Goal: Information Seeking & Learning: Learn about a topic

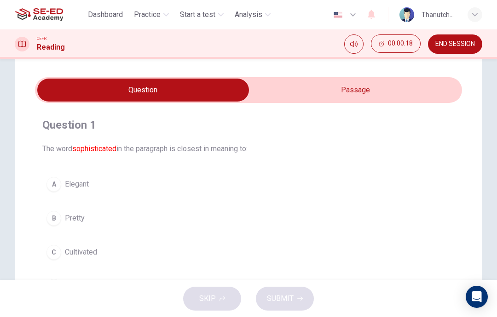
scroll to position [20, 0]
click at [404, 94] on input "checkbox" at bounding box center [143, 90] width 640 height 23
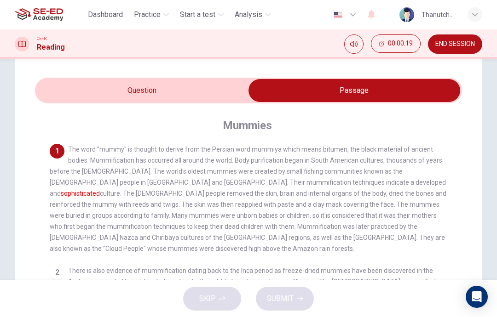
click at [226, 86] on input "checkbox" at bounding box center [354, 90] width 640 height 23
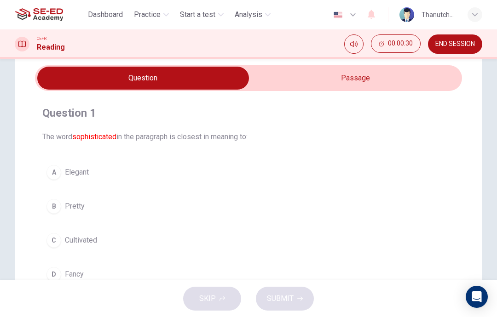
scroll to position [19, 0]
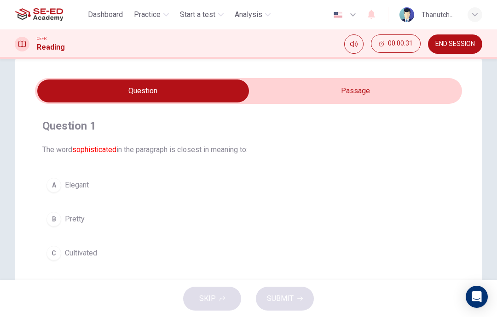
click at [363, 91] on input "checkbox" at bounding box center [143, 91] width 640 height 23
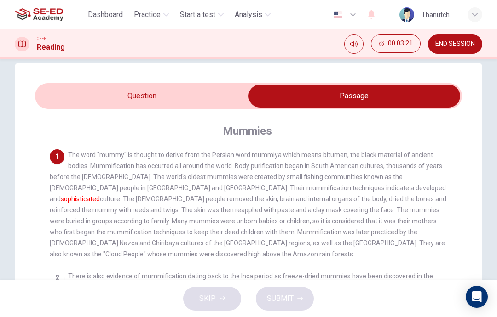
scroll to position [11, 0]
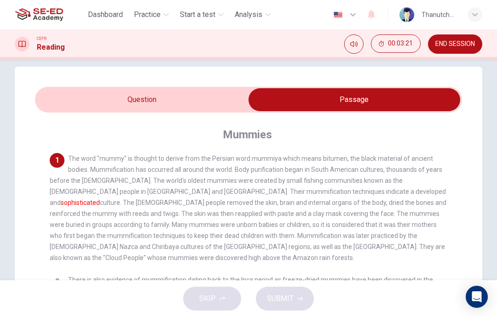
click at [207, 104] on input "checkbox" at bounding box center [354, 99] width 640 height 23
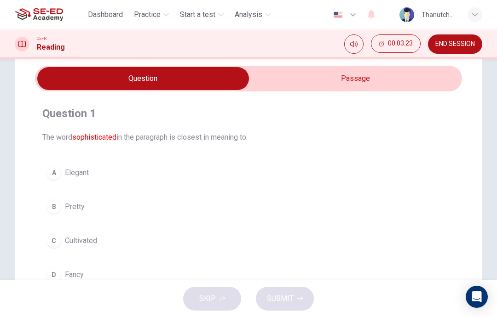
scroll to position [35, 0]
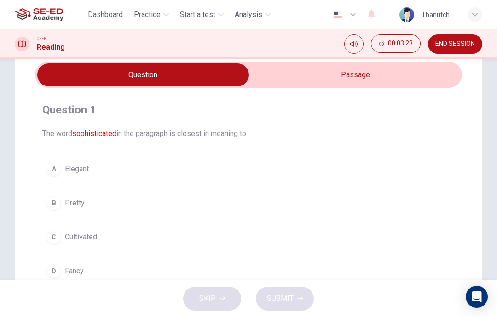
click at [309, 81] on input "checkbox" at bounding box center [143, 74] width 640 height 23
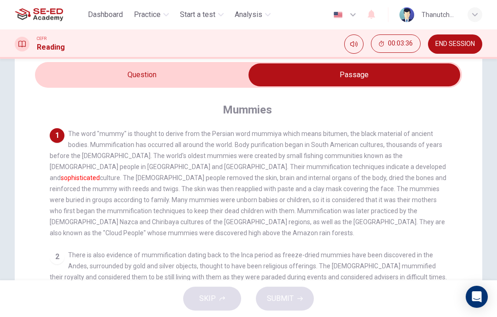
click at [185, 75] on input "checkbox" at bounding box center [354, 74] width 640 height 23
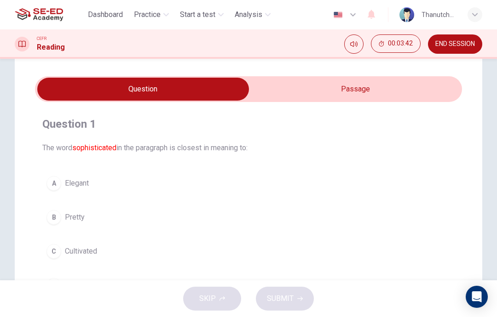
scroll to position [18, 0]
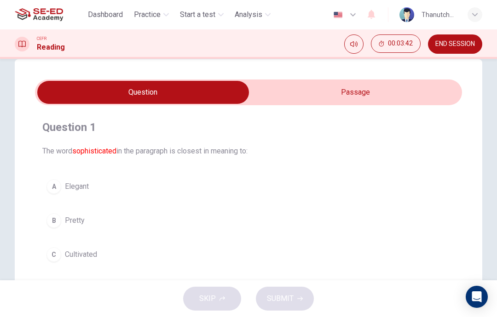
click at [297, 92] on input "checkbox" at bounding box center [143, 92] width 640 height 23
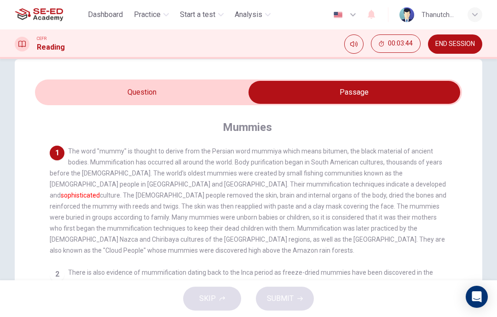
click at [175, 99] on input "checkbox" at bounding box center [354, 92] width 640 height 23
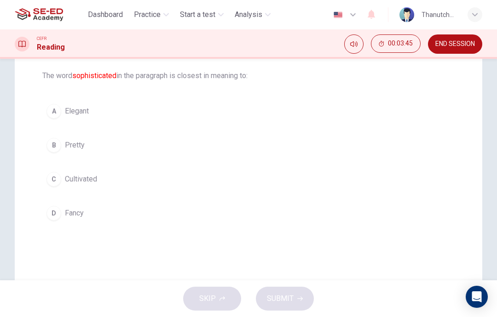
scroll to position [94, 0]
click at [54, 175] on div "C" at bounding box center [53, 179] width 15 height 15
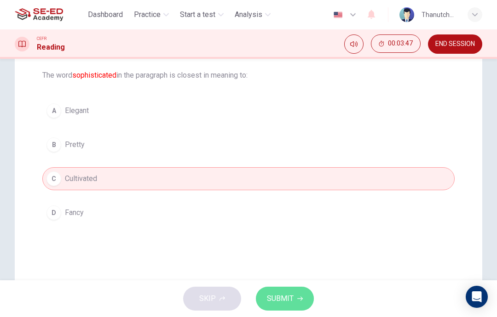
click at [298, 291] on button "SUBMIT" at bounding box center [285, 299] width 58 height 24
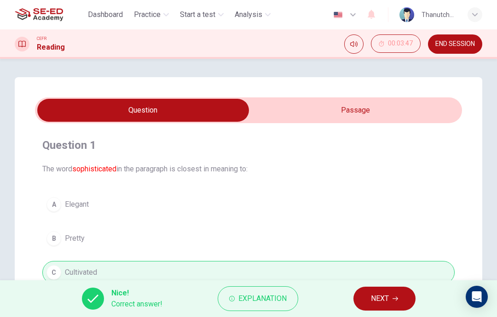
scroll to position [0, 0]
click at [388, 299] on span "NEXT" at bounding box center [380, 299] width 18 height 13
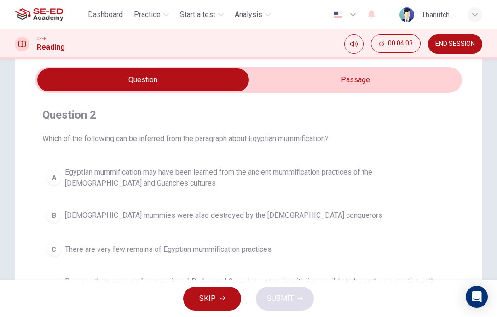
scroll to position [29, 0]
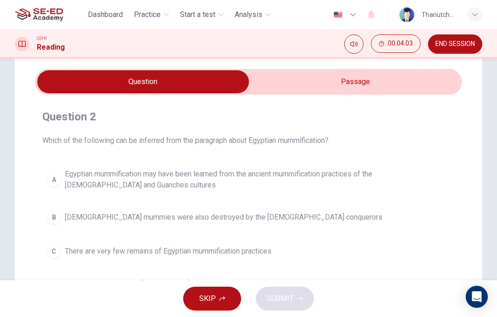
click at [442, 87] on input "checkbox" at bounding box center [143, 81] width 640 height 23
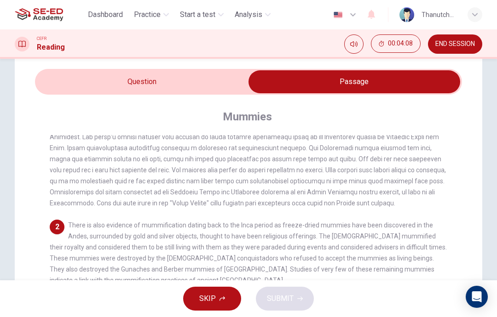
scroll to position [26, 0]
click at [218, 80] on input "checkbox" at bounding box center [354, 81] width 640 height 23
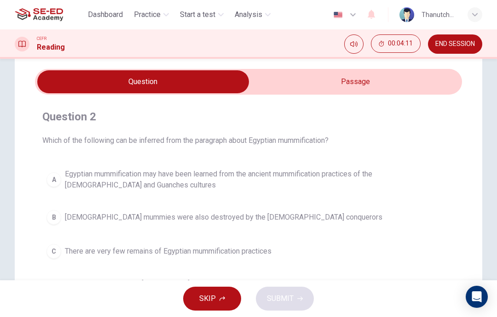
click at [382, 75] on input "checkbox" at bounding box center [143, 81] width 640 height 23
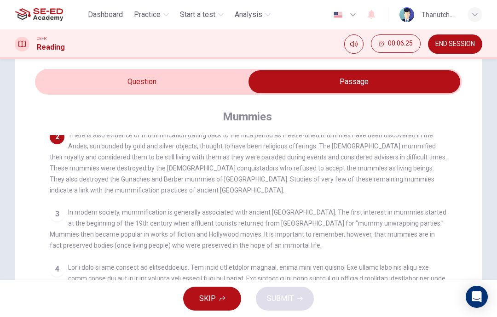
scroll to position [112, 0]
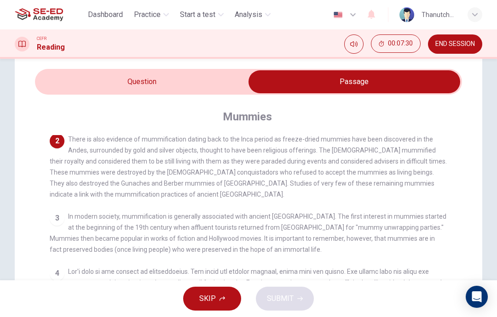
click at [215, 81] on input "checkbox" at bounding box center [354, 81] width 640 height 23
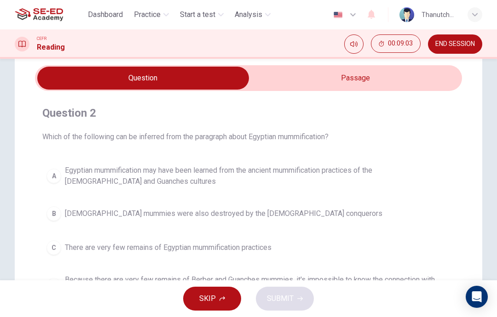
scroll to position [27, 0]
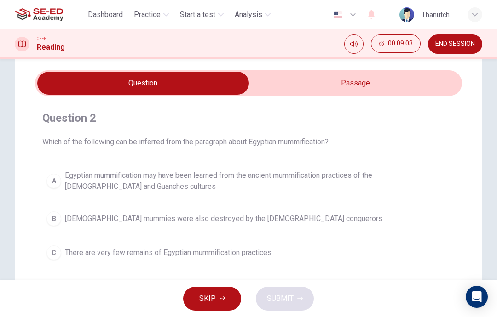
click at [419, 88] on input "checkbox" at bounding box center [143, 83] width 640 height 23
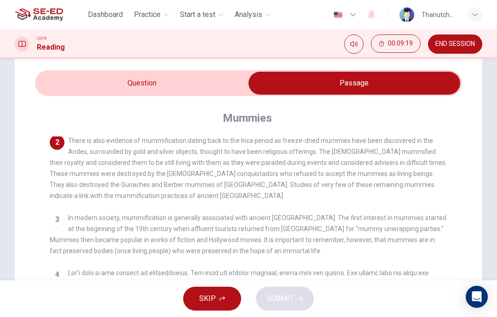
click at [209, 73] on input "checkbox" at bounding box center [354, 83] width 640 height 23
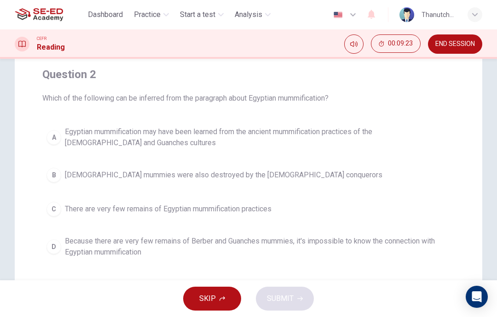
scroll to position [71, 0]
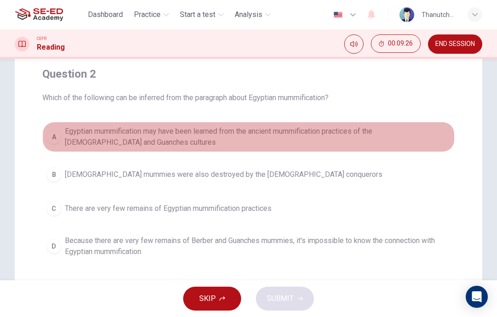
click at [319, 132] on span "Egyptian mummification may have been learned from the ancient mummification pra…" at bounding box center [258, 137] width 386 height 22
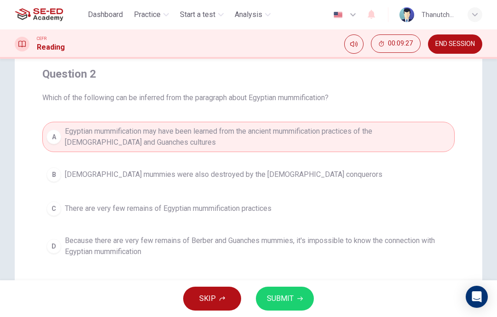
click at [294, 301] on button "SUBMIT" at bounding box center [285, 299] width 58 height 24
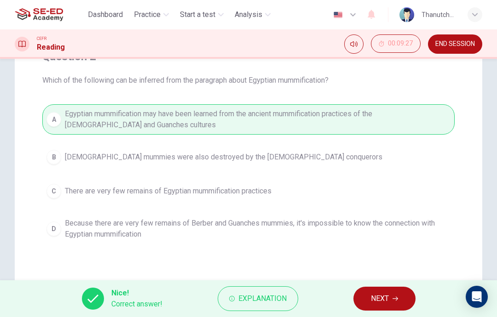
scroll to position [90, 0]
click at [395, 297] on icon "button" at bounding box center [395, 299] width 6 height 6
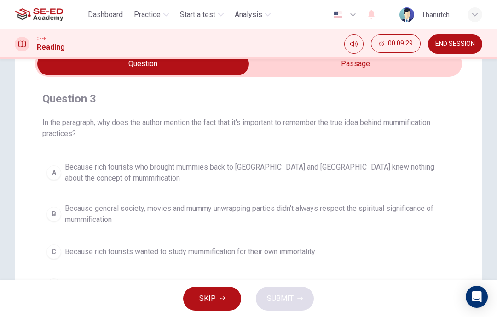
scroll to position [44, 0]
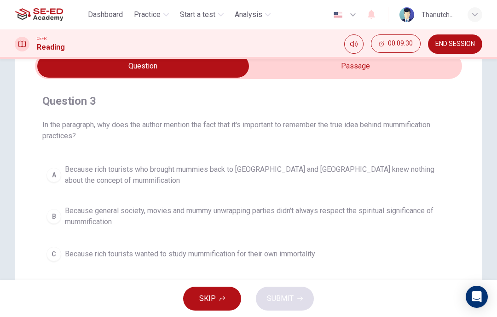
click at [414, 71] on input "checkbox" at bounding box center [143, 66] width 640 height 23
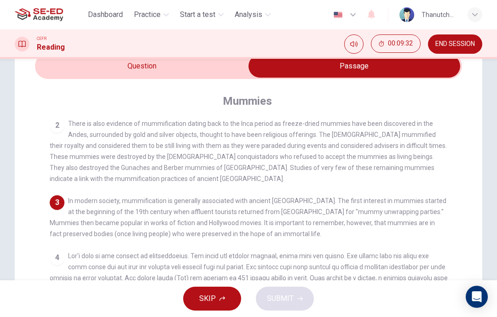
click at [225, 67] on input "checkbox" at bounding box center [354, 66] width 640 height 23
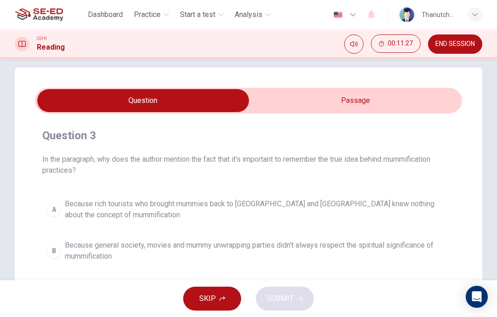
scroll to position [9, 0]
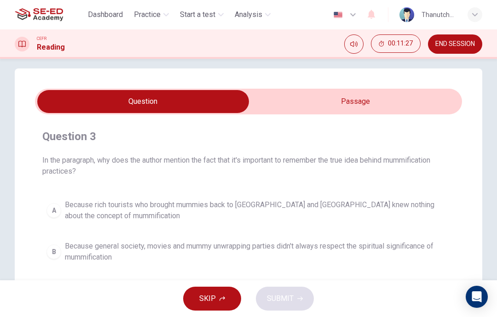
click at [436, 106] on input "checkbox" at bounding box center [143, 101] width 640 height 23
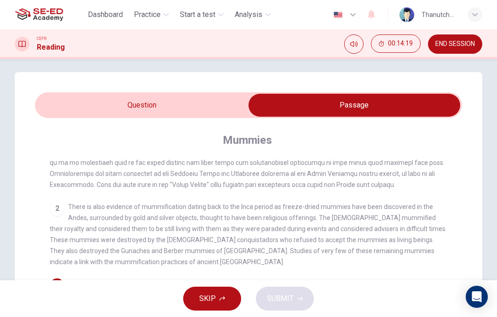
scroll to position [4, 0]
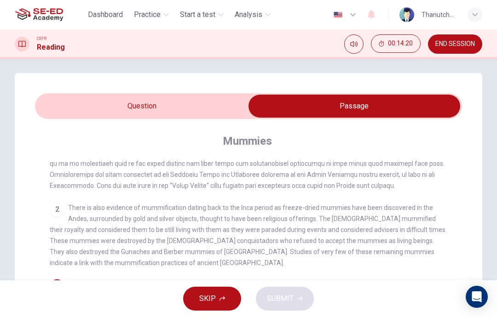
click at [206, 109] on input "checkbox" at bounding box center [354, 106] width 640 height 23
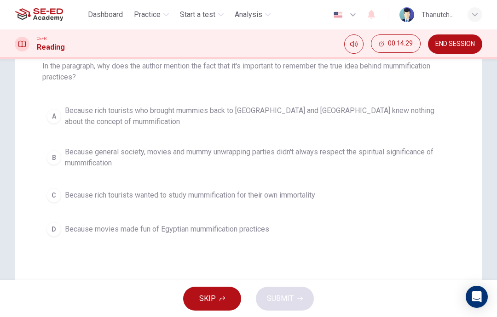
scroll to position [104, 0]
click at [392, 148] on span "Because general society, movies and mummy unwrapping parties didn't always resp…" at bounding box center [258, 157] width 386 height 22
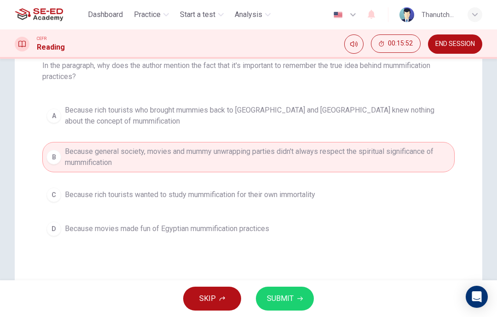
click at [298, 295] on button "SUBMIT" at bounding box center [285, 299] width 58 height 24
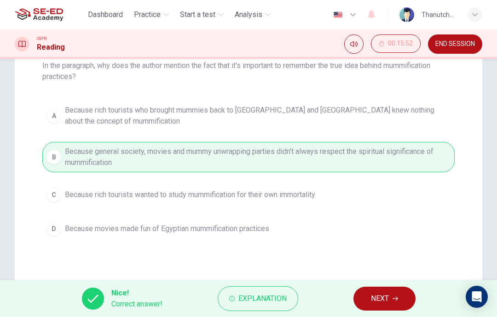
click at [393, 299] on icon "button" at bounding box center [395, 299] width 6 height 6
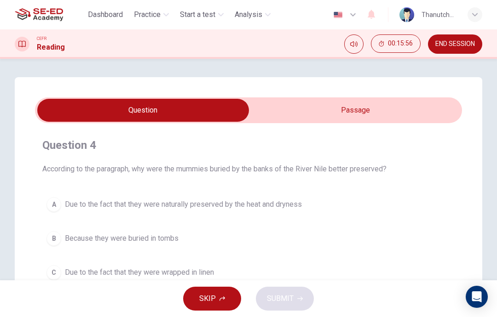
scroll to position [0, 0]
click at [406, 116] on input "checkbox" at bounding box center [143, 110] width 640 height 23
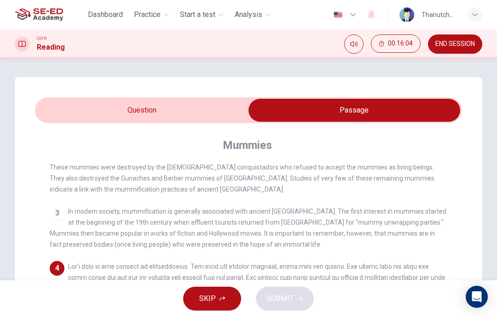
click at [218, 113] on input "checkbox" at bounding box center [354, 110] width 640 height 23
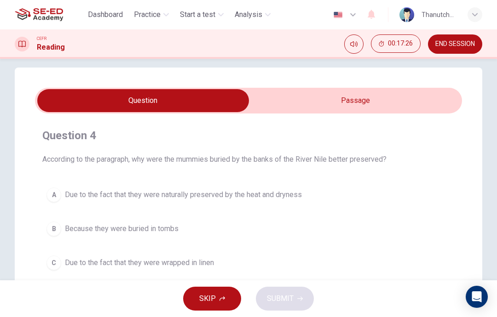
scroll to position [3, 0]
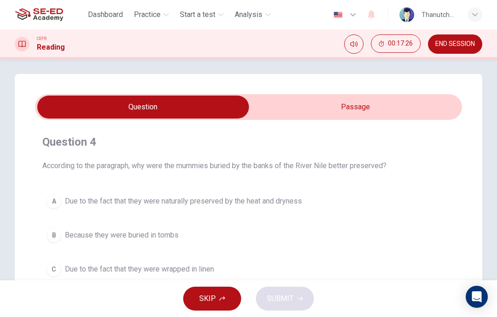
click at [420, 101] on input "checkbox" at bounding box center [143, 107] width 640 height 23
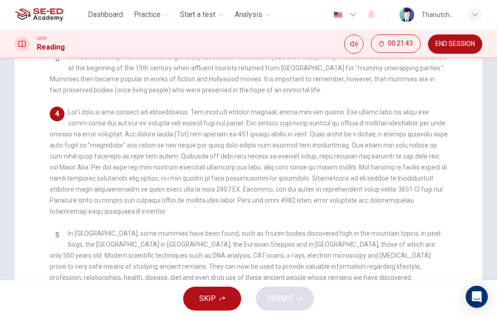
scroll to position [162, 0]
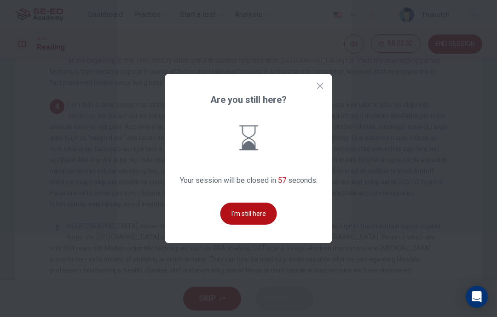
click at [266, 225] on button "I'm still here" at bounding box center [248, 214] width 57 height 22
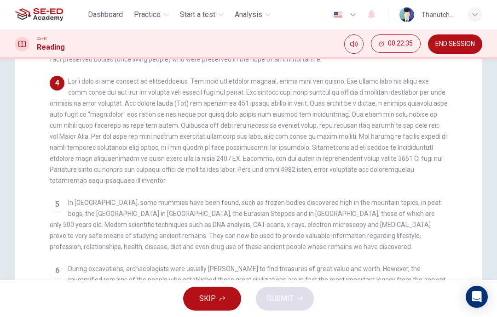
scroll to position [188, 0]
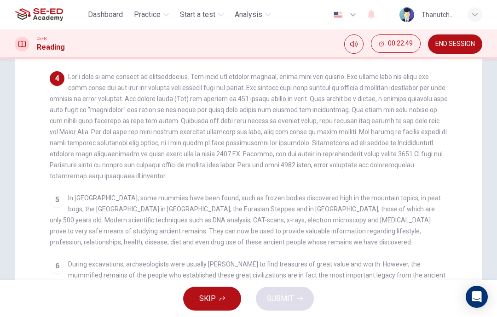
click at [495, 185] on div "Question 4 According to the paragraph, why were the mummies buried by the banks…" at bounding box center [248, 105] width 497 height 436
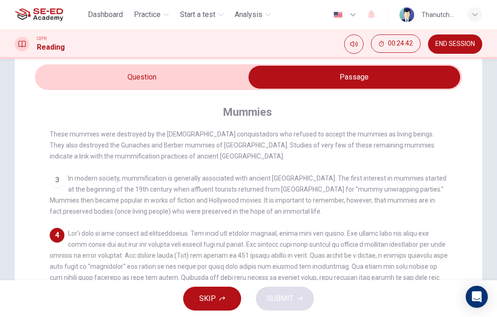
scroll to position [32, 0]
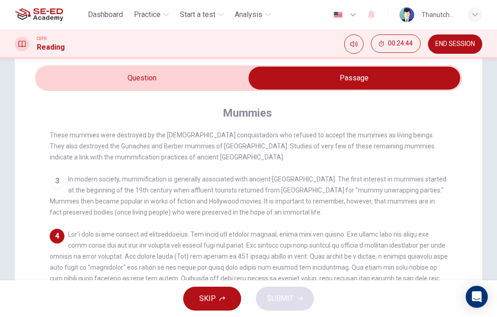
click at [106, 76] on input "checkbox" at bounding box center [354, 78] width 640 height 23
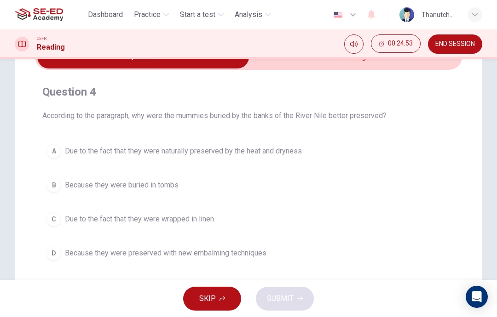
scroll to position [54, 0]
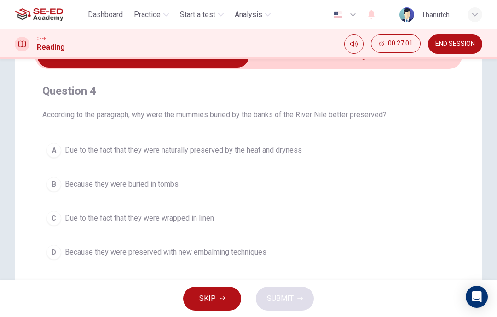
click at [324, 148] on button "A Due to the fact that they were naturally preserved by the heat and dryness" at bounding box center [248, 150] width 412 height 23
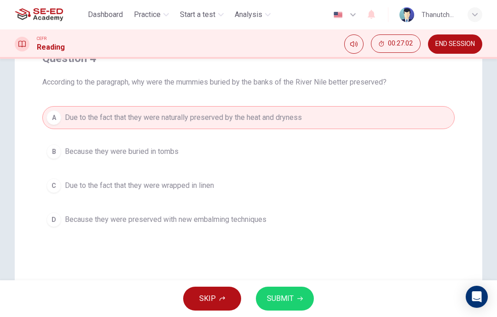
scroll to position [91, 0]
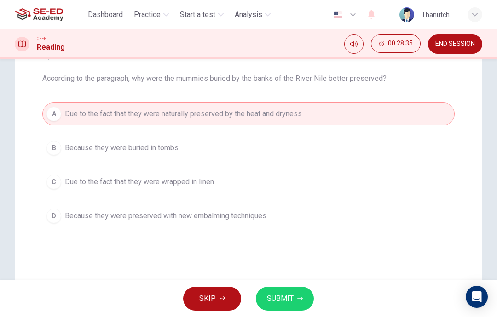
click at [288, 302] on span "SUBMIT" at bounding box center [280, 299] width 27 height 13
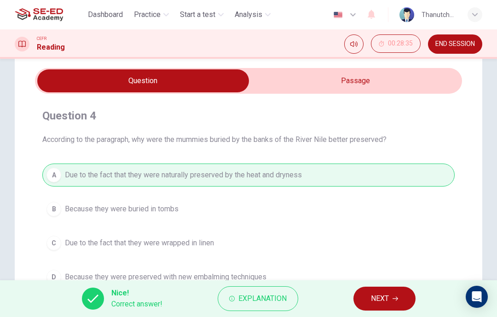
scroll to position [25, 0]
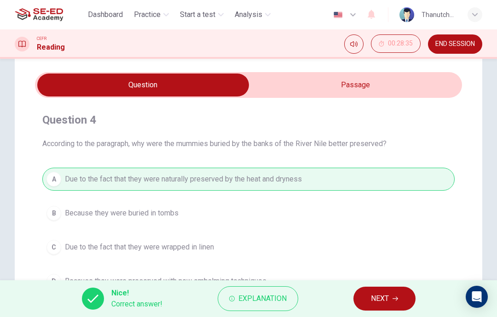
click at [397, 290] on button "NEXT" at bounding box center [384, 299] width 62 height 24
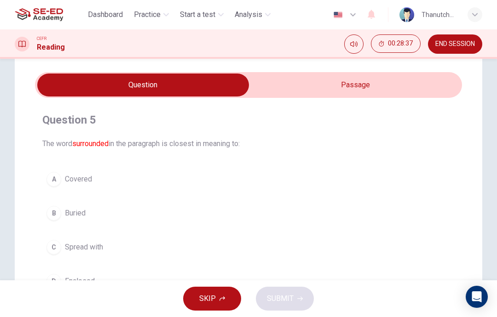
click at [423, 81] on input "checkbox" at bounding box center [143, 85] width 640 height 23
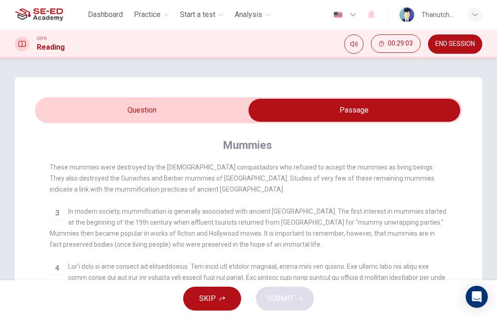
scroll to position [0, 0]
click at [217, 112] on input "checkbox" at bounding box center [354, 110] width 640 height 23
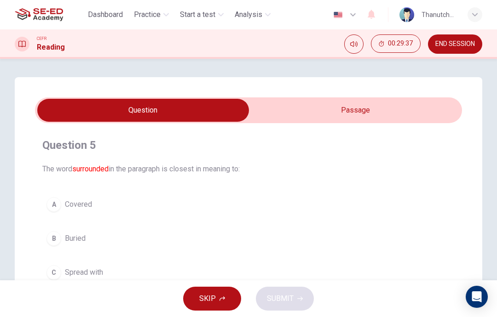
click at [431, 107] on input "checkbox" at bounding box center [143, 110] width 640 height 23
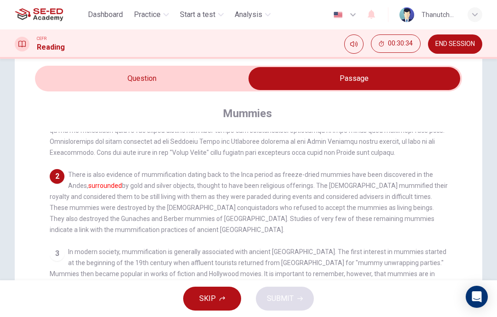
scroll to position [29, 0]
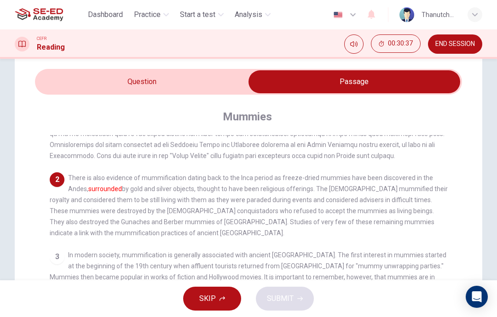
click at [215, 88] on input "checkbox" at bounding box center [354, 81] width 640 height 23
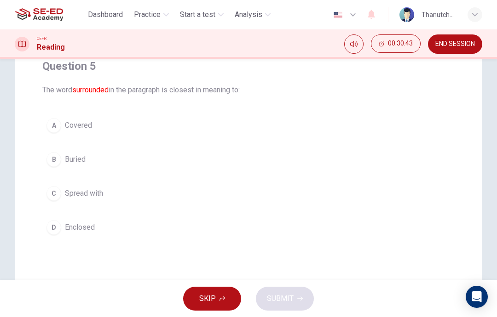
scroll to position [79, 0]
click at [95, 136] on button "A Covered" at bounding box center [248, 126] width 412 height 23
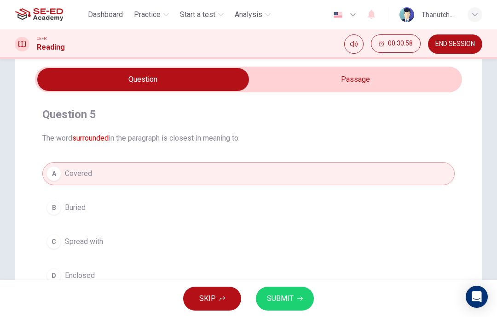
scroll to position [28, 0]
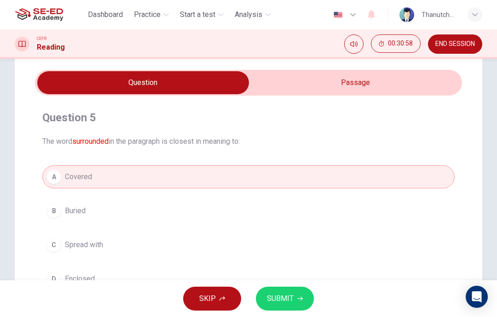
click at [337, 86] on input "checkbox" at bounding box center [143, 82] width 640 height 23
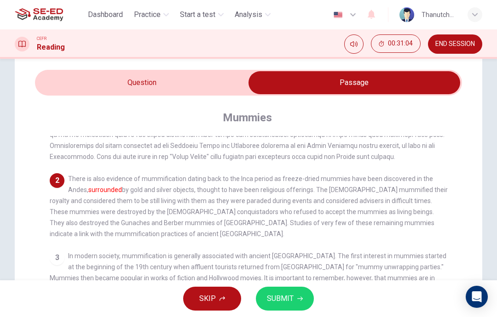
click at [225, 83] on input "checkbox" at bounding box center [354, 82] width 640 height 23
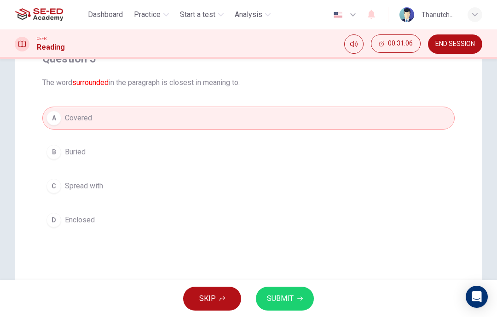
scroll to position [88, 0]
click at [290, 299] on span "SUBMIT" at bounding box center [280, 299] width 27 height 13
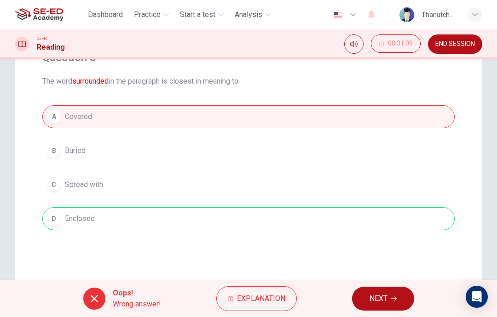
click at [269, 299] on span "Explanation" at bounding box center [261, 299] width 48 height 13
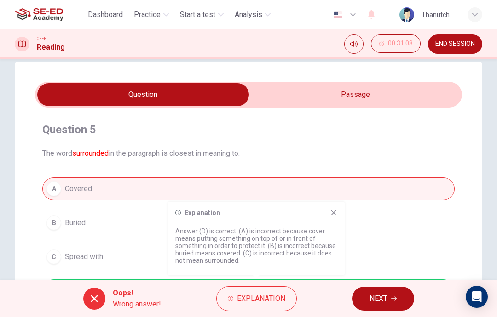
scroll to position [16, 0]
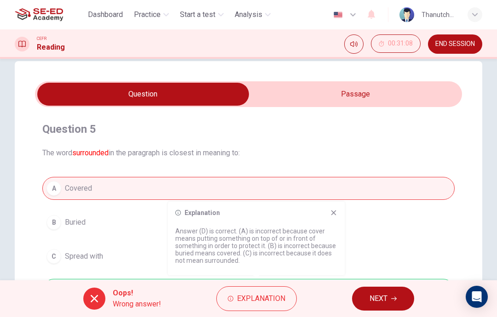
click at [392, 86] on input "checkbox" at bounding box center [143, 94] width 640 height 23
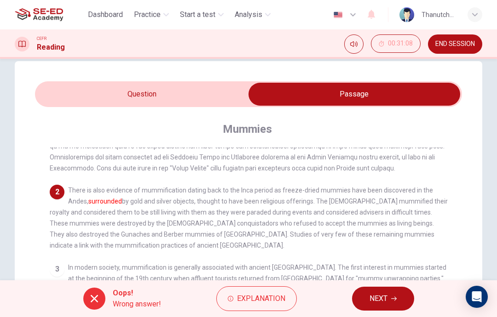
click at [219, 89] on input "checkbox" at bounding box center [354, 94] width 640 height 23
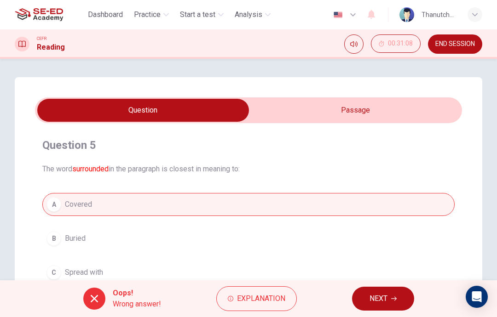
scroll to position [-1, 0]
click at [390, 302] on button "NEXT" at bounding box center [383, 299] width 62 height 24
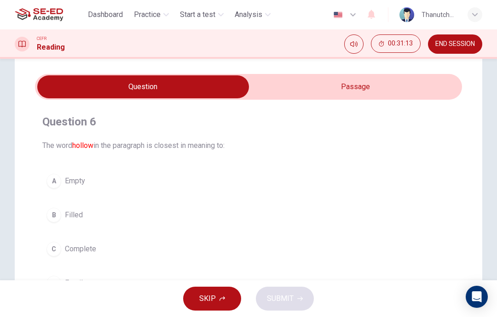
scroll to position [24, 0]
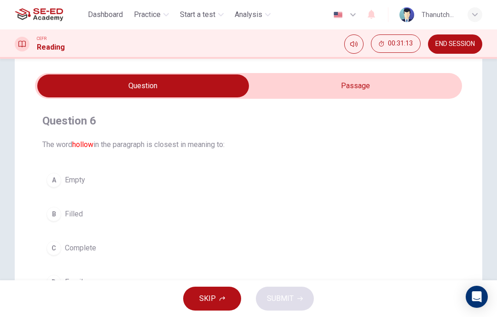
click at [148, 184] on button "A Empty" at bounding box center [248, 180] width 412 height 23
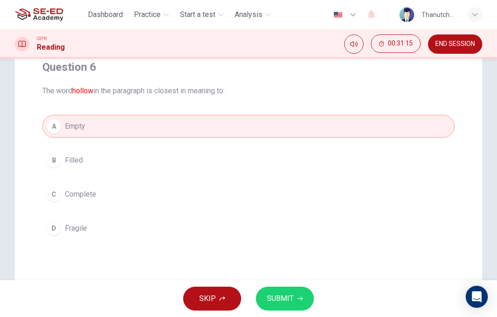
scroll to position [80, 0]
click at [303, 302] on button "SUBMIT" at bounding box center [285, 299] width 58 height 24
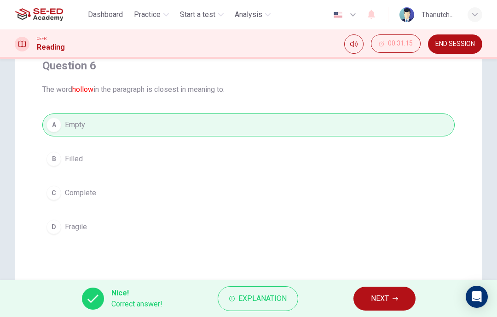
click at [392, 301] on button "NEXT" at bounding box center [384, 299] width 62 height 24
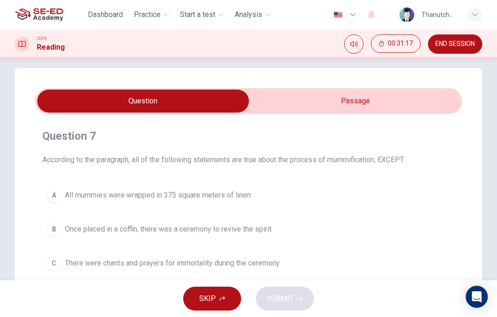
scroll to position [9, 0]
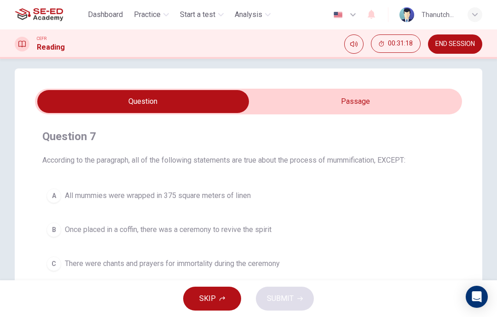
click at [407, 103] on input "checkbox" at bounding box center [143, 101] width 640 height 23
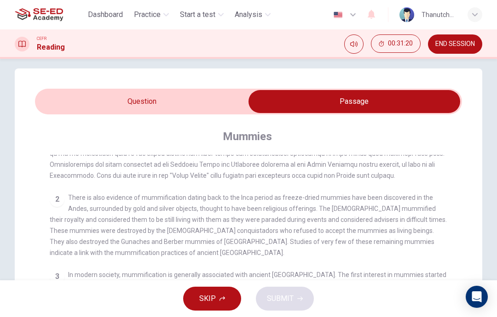
click at [225, 93] on input "checkbox" at bounding box center [354, 101] width 640 height 23
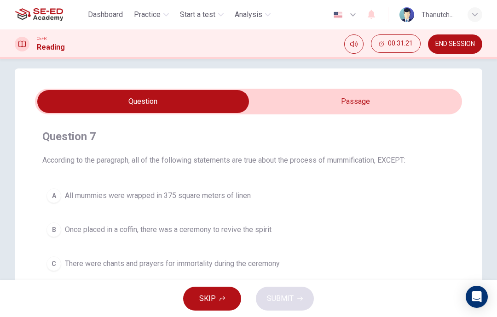
click at [426, 92] on input "checkbox" at bounding box center [143, 101] width 640 height 23
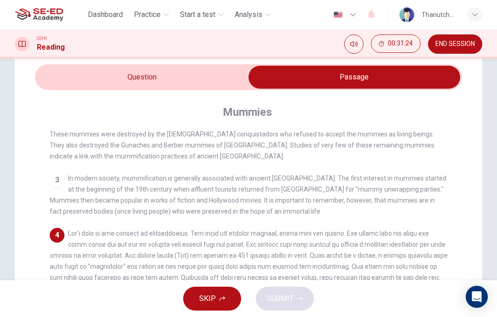
scroll to position [32, 0]
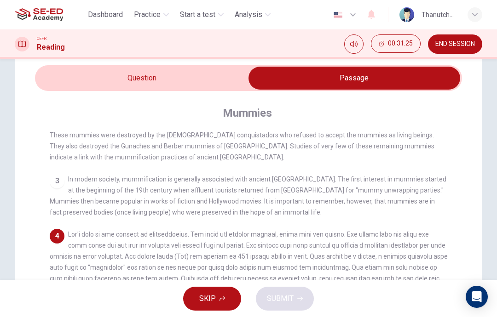
click at [219, 80] on input "checkbox" at bounding box center [354, 78] width 640 height 23
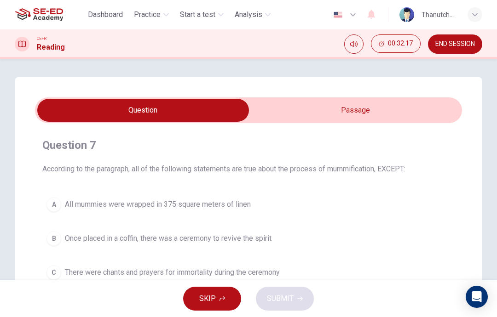
scroll to position [0, 0]
click at [440, 114] on input "checkbox" at bounding box center [143, 110] width 640 height 23
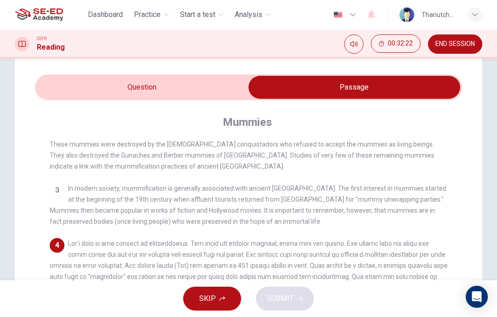
scroll to position [23, 0]
click at [68, 84] on input "checkbox" at bounding box center [354, 86] width 640 height 23
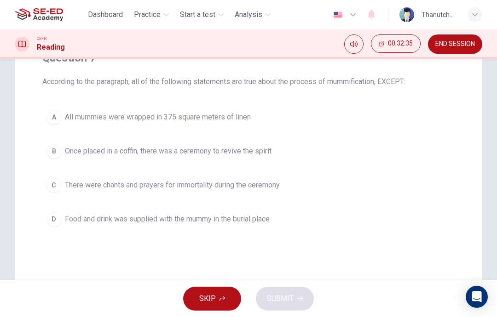
scroll to position [88, 0]
click at [54, 214] on div "D" at bounding box center [53, 219] width 15 height 15
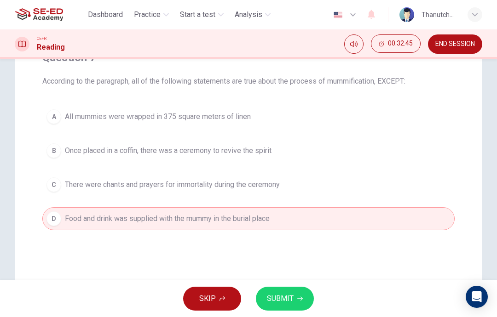
click at [295, 299] on button "SUBMIT" at bounding box center [285, 299] width 58 height 24
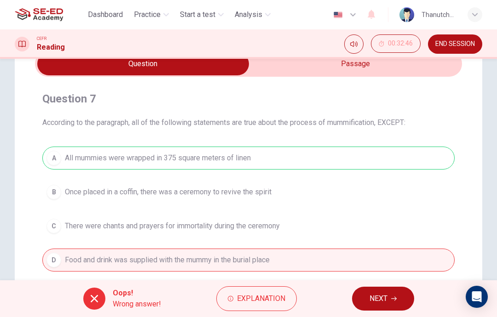
scroll to position [39, 0]
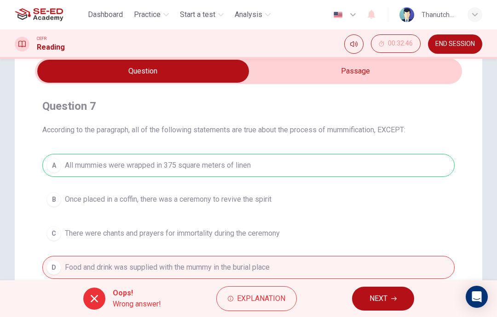
click at [436, 77] on input "checkbox" at bounding box center [143, 71] width 640 height 23
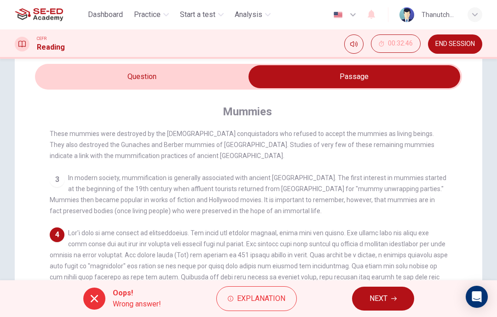
scroll to position [25, 0]
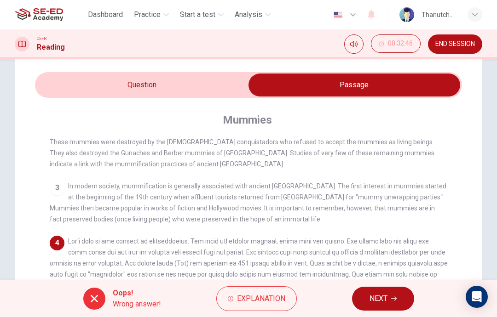
click at [66, 87] on input "checkbox" at bounding box center [354, 85] width 640 height 23
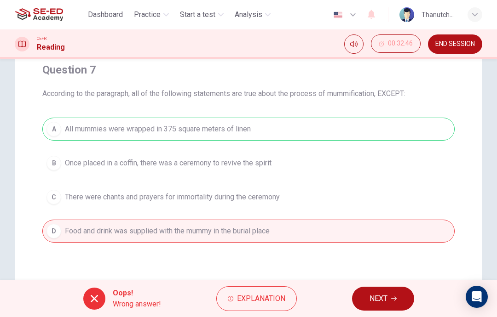
scroll to position [76, 0]
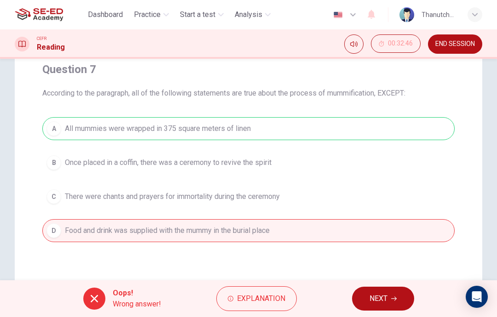
click at [382, 300] on span "NEXT" at bounding box center [378, 299] width 18 height 13
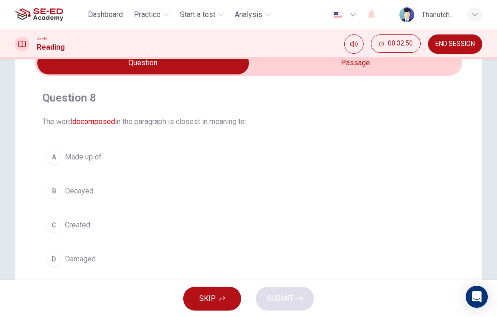
scroll to position [28, 0]
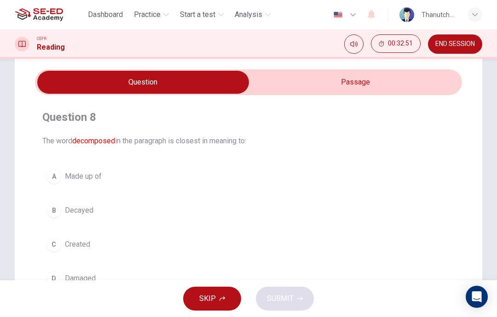
click at [415, 86] on input "checkbox" at bounding box center [143, 82] width 640 height 23
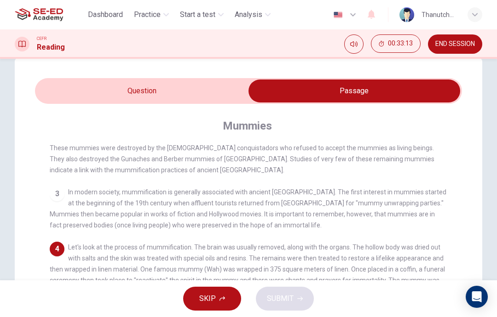
scroll to position [18, 0]
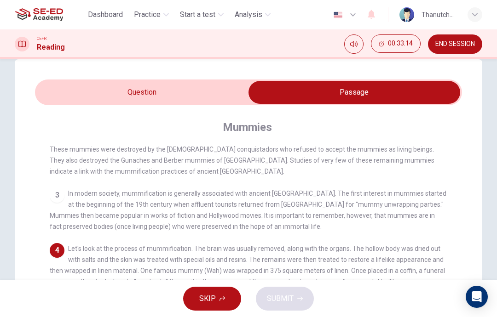
click at [70, 97] on input "checkbox" at bounding box center [354, 92] width 640 height 23
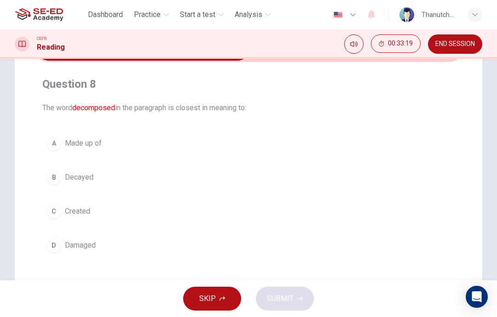
scroll to position [37, 0]
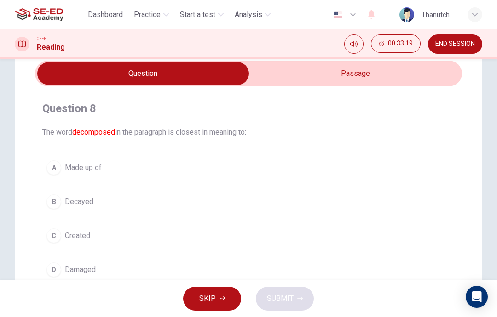
click at [433, 84] on input "checkbox" at bounding box center [143, 73] width 640 height 23
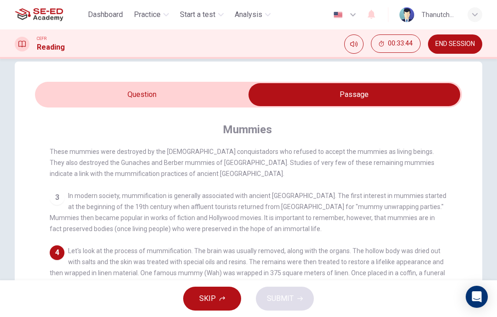
scroll to position [16, 0]
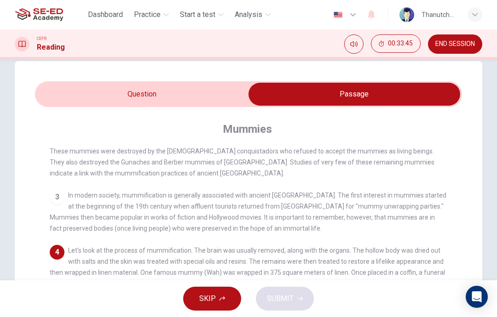
click at [91, 93] on input "checkbox" at bounding box center [354, 94] width 640 height 23
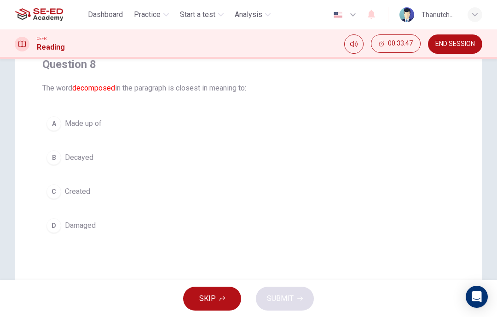
scroll to position [83, 0]
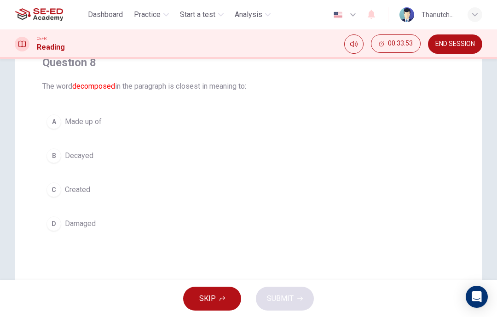
click at [432, 201] on button "C Created" at bounding box center [248, 189] width 412 height 23
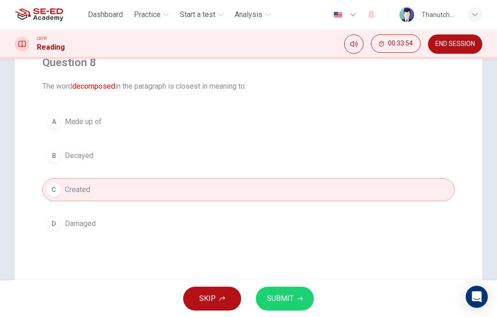
click at [306, 303] on button "SUBMIT" at bounding box center [285, 299] width 58 height 24
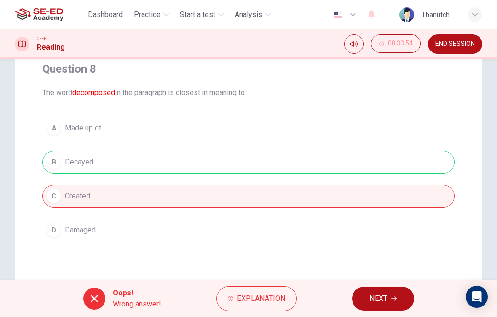
scroll to position [78, 0]
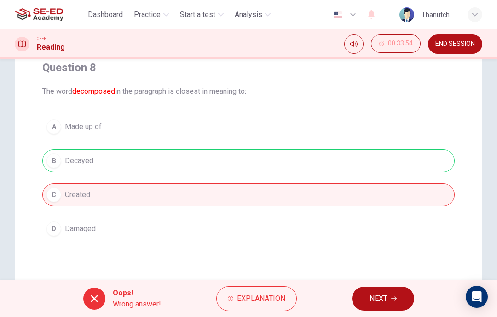
click at [397, 289] on button "NEXT" at bounding box center [383, 299] width 62 height 24
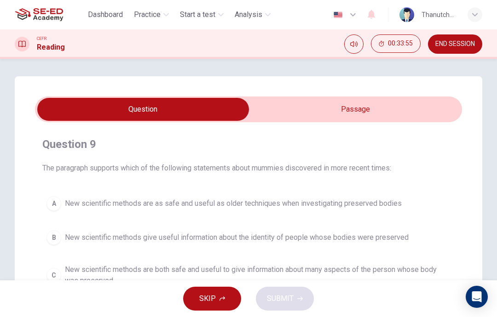
scroll to position [0, 0]
click at [426, 91] on div "Question 9 The paragraph supports which of the following statements about mummi…" at bounding box center [248, 262] width 467 height 370
click at [403, 115] on input "checkbox" at bounding box center [143, 109] width 640 height 23
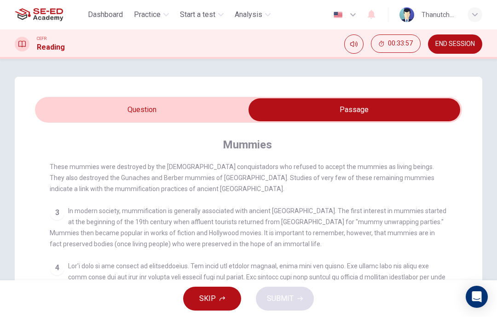
click at [213, 100] on input "checkbox" at bounding box center [354, 109] width 640 height 23
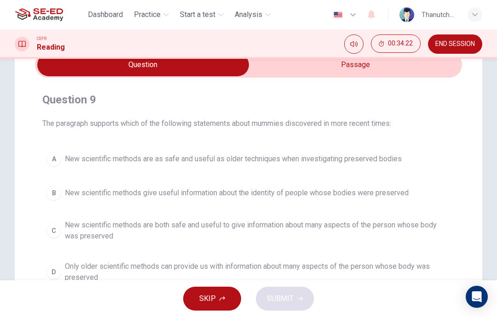
scroll to position [45, 0]
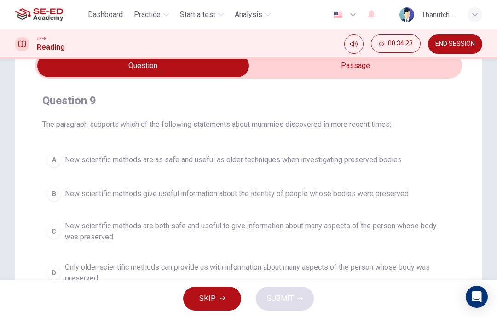
click at [406, 75] on input "checkbox" at bounding box center [143, 65] width 640 height 23
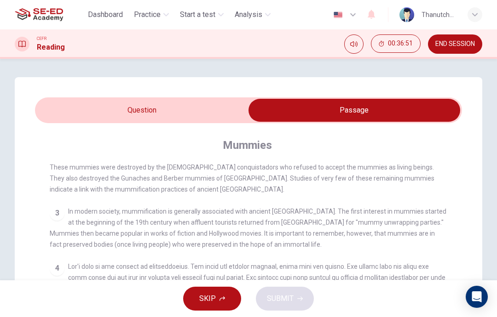
scroll to position [0, 0]
click at [82, 108] on input "checkbox" at bounding box center [354, 110] width 640 height 23
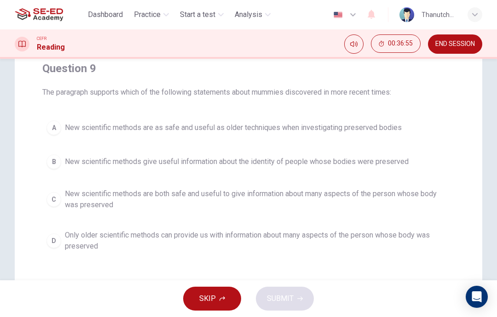
scroll to position [76, 0]
click at [59, 127] on div "A" at bounding box center [53, 128] width 15 height 15
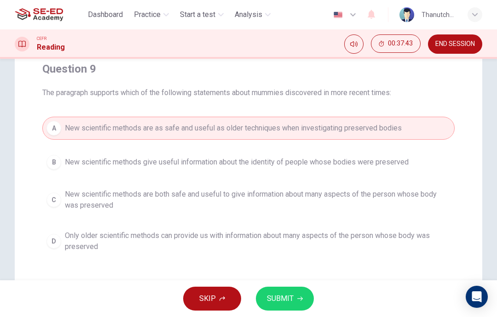
click at [420, 196] on span "New scientific methods are both safe and useful to give information about many …" at bounding box center [258, 200] width 386 height 22
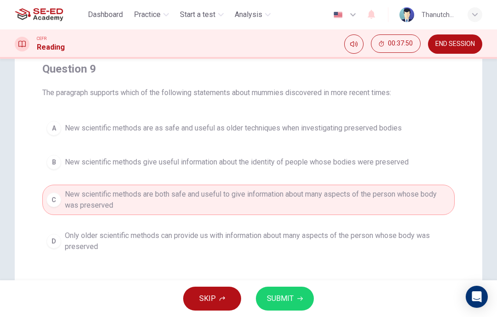
click at [301, 299] on icon "button" at bounding box center [300, 299] width 6 height 4
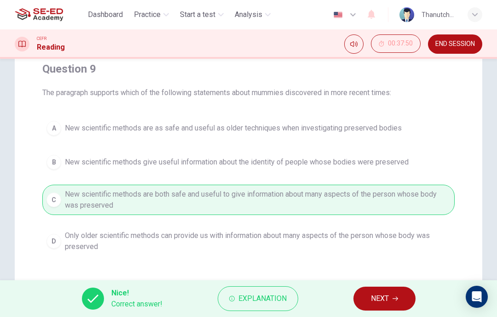
click at [389, 300] on span "NEXT" at bounding box center [380, 299] width 18 height 13
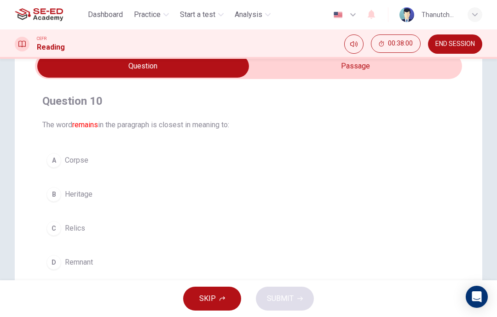
scroll to position [44, 0]
click at [402, 76] on input "checkbox" at bounding box center [143, 66] width 640 height 23
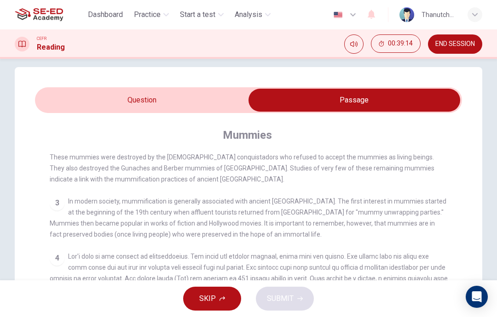
scroll to position [0, 0]
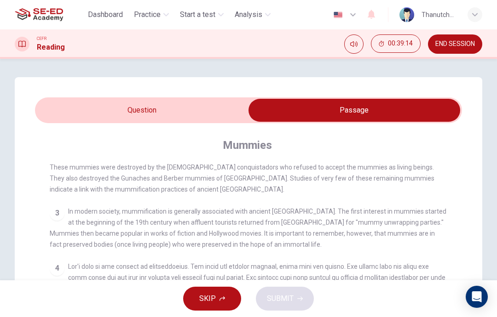
click at [82, 114] on input "checkbox" at bounding box center [354, 110] width 640 height 23
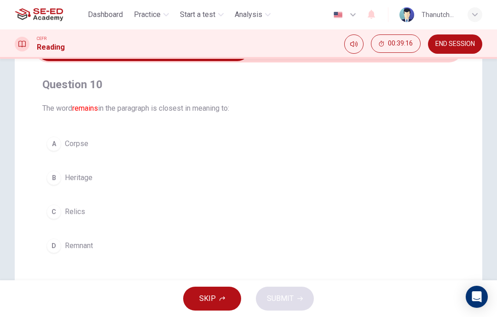
scroll to position [68, 0]
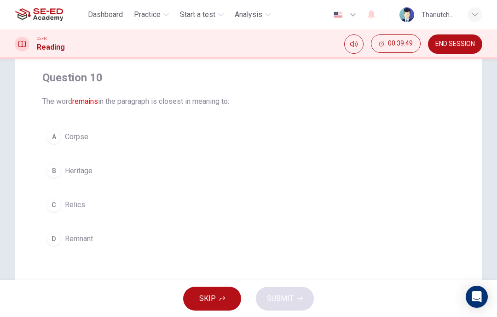
click at [49, 233] on button "D Remnant" at bounding box center [248, 239] width 412 height 23
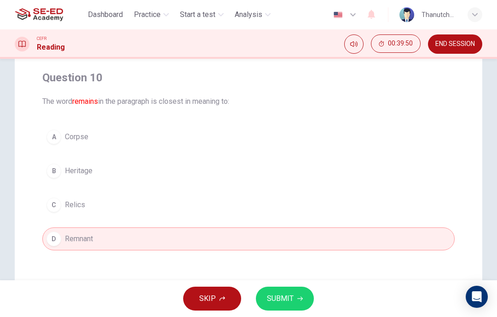
click at [268, 299] on span "SUBMIT" at bounding box center [280, 299] width 27 height 13
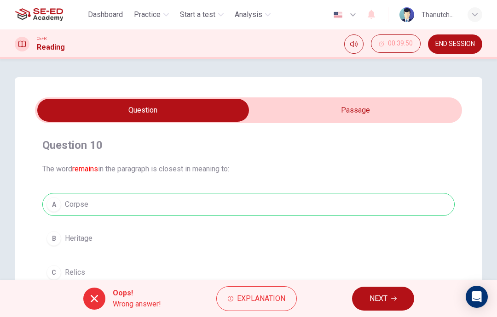
scroll to position [0, 0]
click at [438, 111] on input "checkbox" at bounding box center [143, 110] width 640 height 23
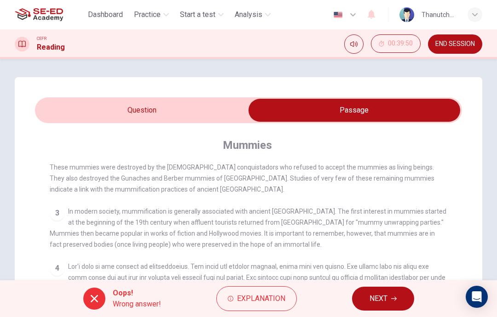
click at [76, 110] on input "checkbox" at bounding box center [354, 110] width 640 height 23
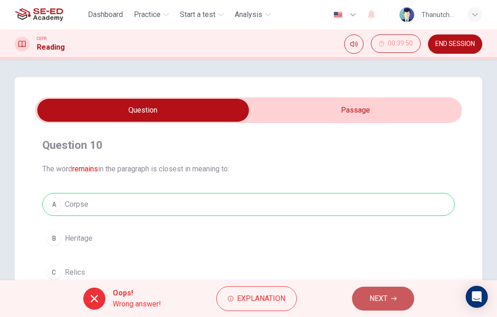
click at [384, 301] on span "NEXT" at bounding box center [378, 299] width 18 height 13
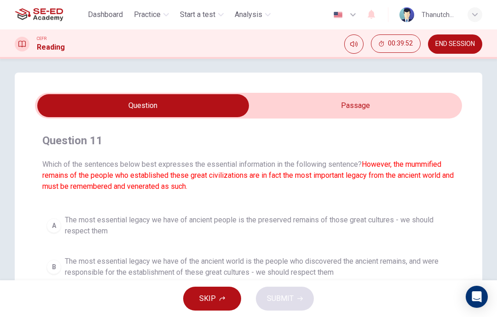
scroll to position [4, 0]
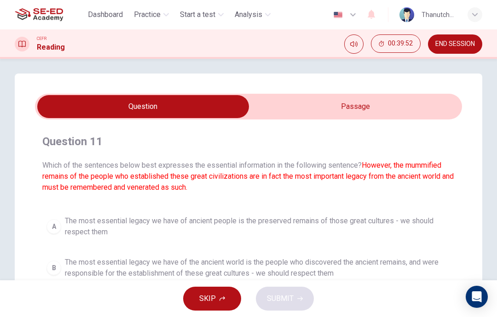
click at [426, 110] on input "checkbox" at bounding box center [143, 106] width 640 height 23
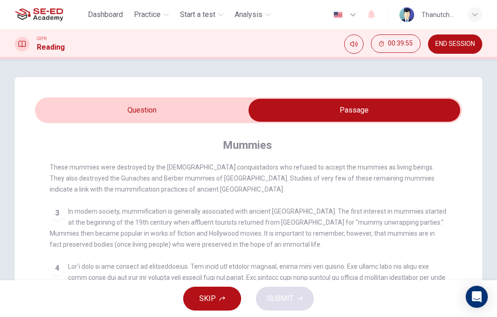
scroll to position [0, 0]
click at [51, 107] on input "checkbox" at bounding box center [354, 110] width 640 height 23
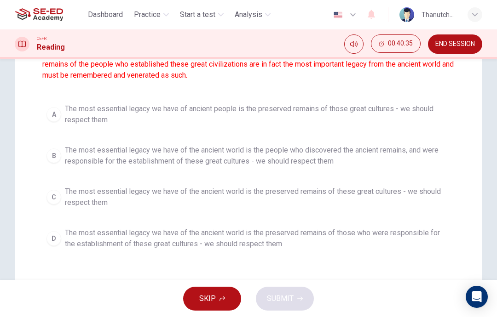
scroll to position [117, 0]
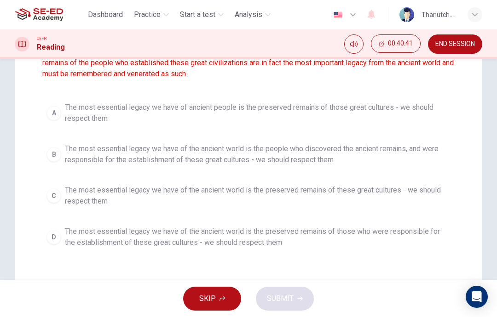
click at [47, 109] on button "A The most essential legacy we have of ancient people is the preserved remains …" at bounding box center [248, 113] width 412 height 30
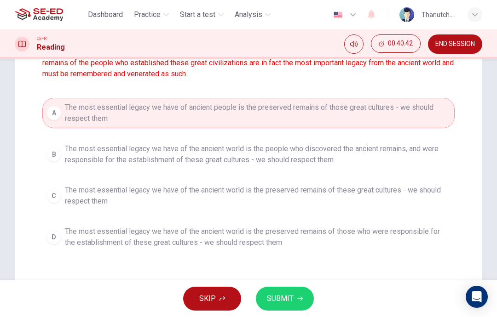
click at [300, 294] on button "SUBMIT" at bounding box center [285, 299] width 58 height 24
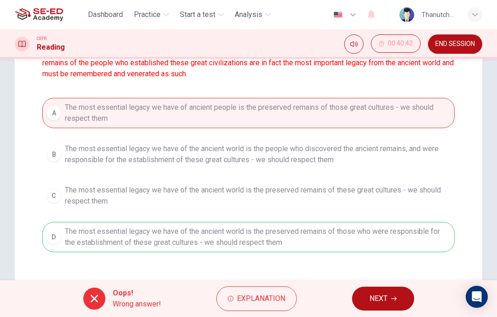
click at [370, 301] on span "NEXT" at bounding box center [378, 299] width 18 height 13
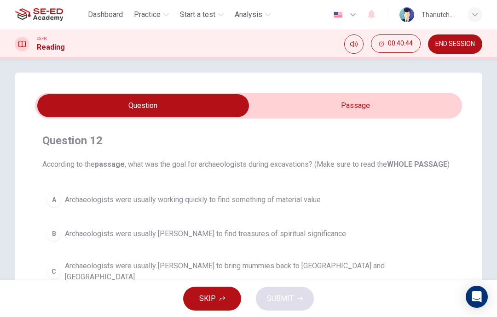
scroll to position [4, 0]
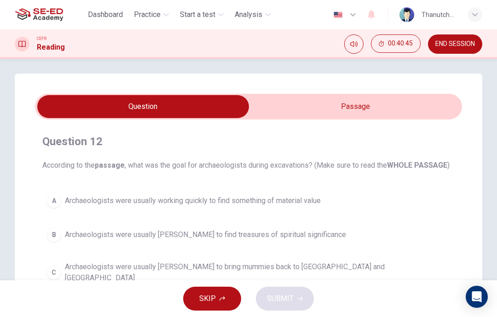
click at [433, 104] on input "checkbox" at bounding box center [143, 106] width 640 height 23
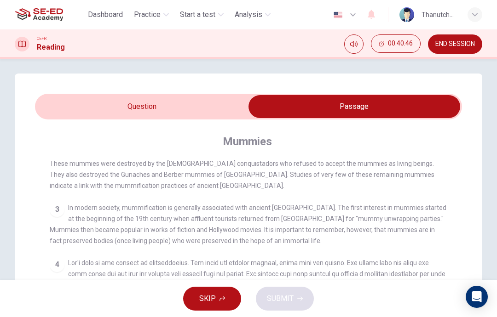
click at [48, 109] on input "checkbox" at bounding box center [354, 106] width 640 height 23
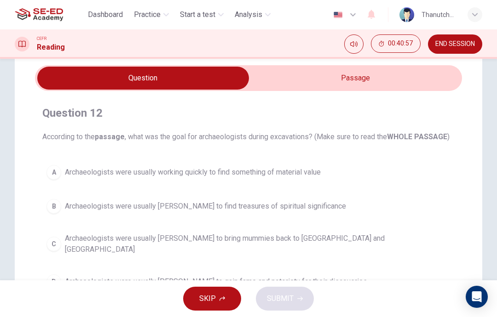
scroll to position [27, 0]
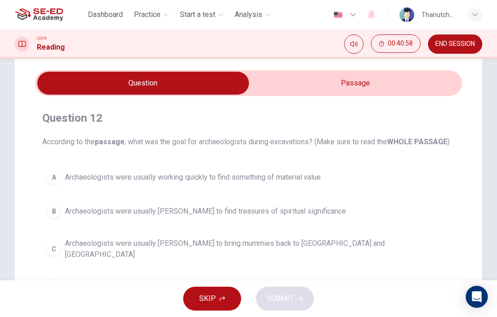
click at [443, 86] on input "checkbox" at bounding box center [143, 83] width 640 height 23
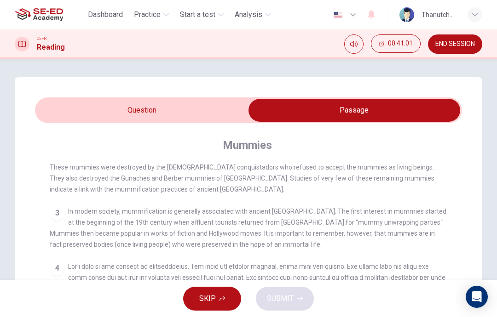
scroll to position [0, 0]
click at [52, 104] on input "checkbox" at bounding box center [354, 110] width 640 height 23
checkbox input "false"
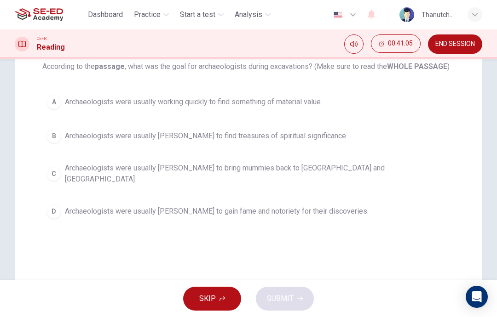
scroll to position [101, 0]
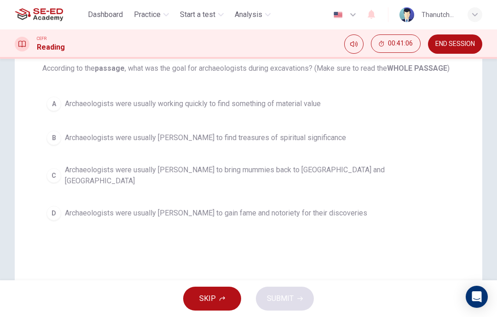
click at [47, 111] on div "A" at bounding box center [53, 104] width 15 height 15
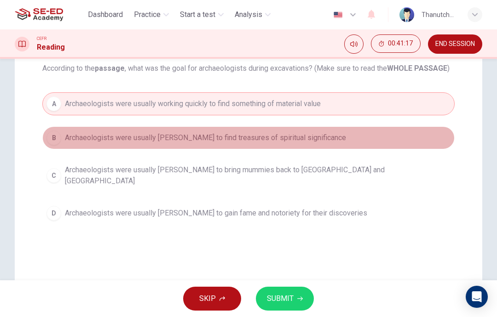
click at [53, 145] on div "B" at bounding box center [53, 138] width 15 height 15
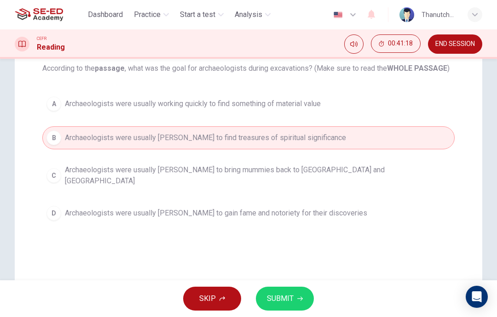
click at [296, 304] on button "SUBMIT" at bounding box center [285, 299] width 58 height 24
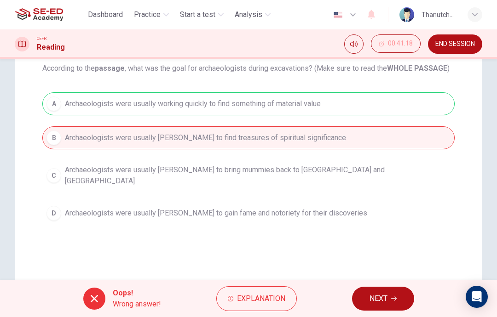
click at [383, 309] on button "NEXT" at bounding box center [383, 299] width 62 height 24
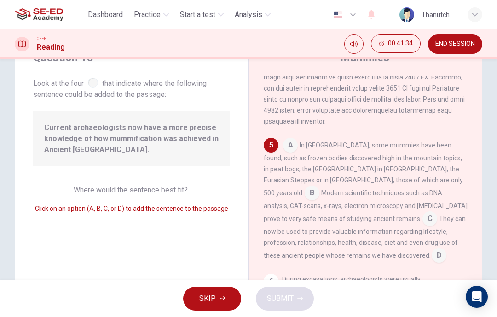
scroll to position [43, 0]
click at [289, 141] on input at bounding box center [290, 145] width 15 height 15
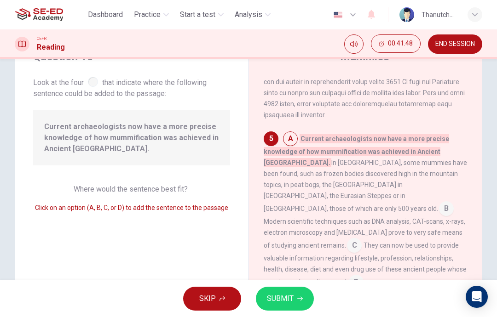
click at [290, 143] on input at bounding box center [290, 139] width 15 height 15
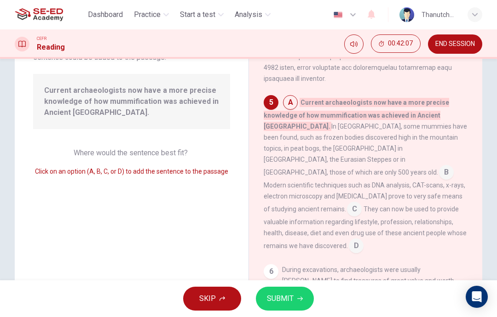
scroll to position [79, 0]
click at [439, 168] on input at bounding box center [446, 174] width 15 height 15
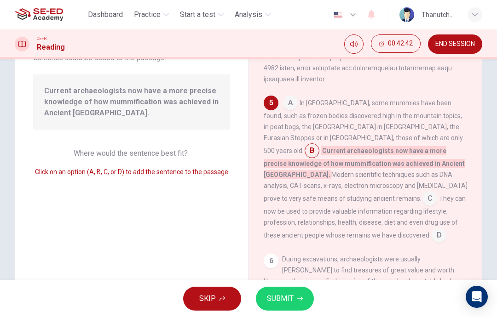
click at [422, 195] on span "C" at bounding box center [429, 198] width 15 height 15
click at [422, 193] on span "C" at bounding box center [429, 198] width 15 height 15
click at [432, 232] on span "D" at bounding box center [439, 235] width 15 height 15
click at [432, 230] on span "D" at bounding box center [439, 235] width 15 height 15
click at [422, 191] on span "C" at bounding box center [429, 198] width 15 height 15
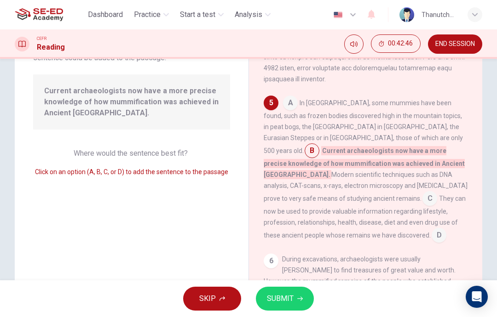
click at [288, 111] on input at bounding box center [290, 104] width 15 height 15
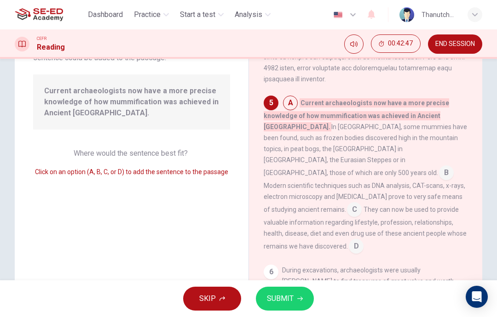
click at [288, 111] on input at bounding box center [290, 104] width 15 height 15
click at [362, 203] on input at bounding box center [354, 210] width 15 height 15
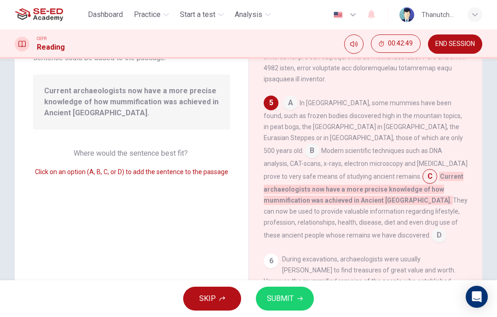
click at [446, 229] on input at bounding box center [439, 236] width 15 height 15
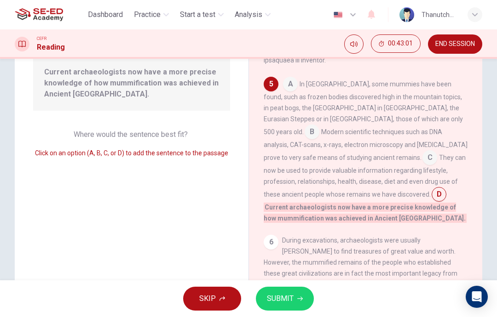
scroll to position [99, 0]
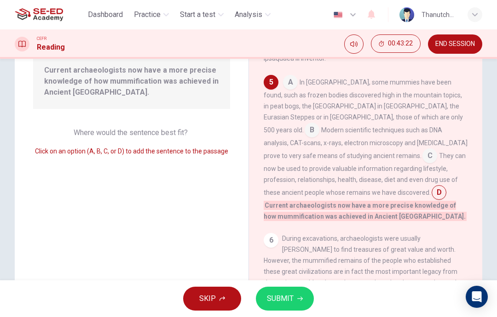
click at [298, 294] on button "SUBMIT" at bounding box center [285, 299] width 58 height 24
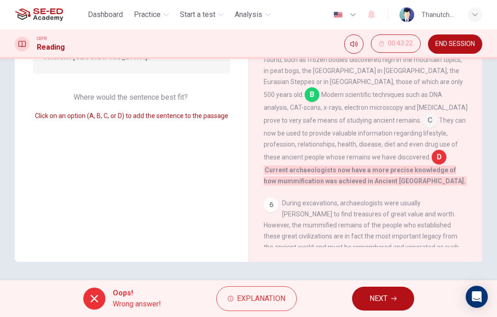
scroll to position [135, 0]
click at [383, 300] on span "NEXT" at bounding box center [378, 299] width 18 height 13
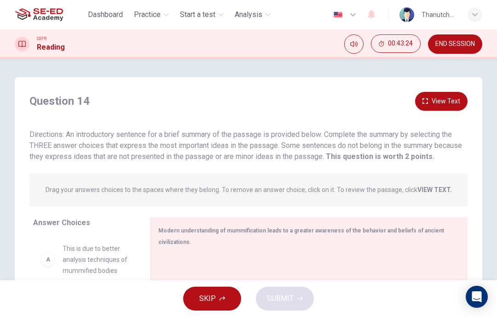
scroll to position [0, 0]
click at [446, 106] on button "View Text" at bounding box center [441, 101] width 52 height 19
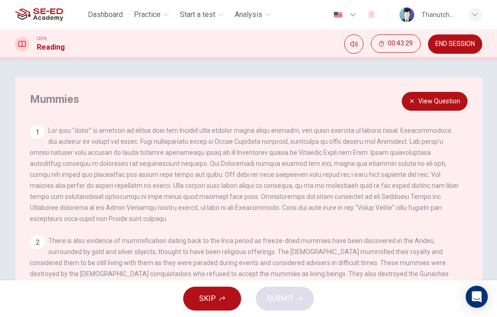
click at [449, 104] on button "View Question" at bounding box center [435, 101] width 66 height 19
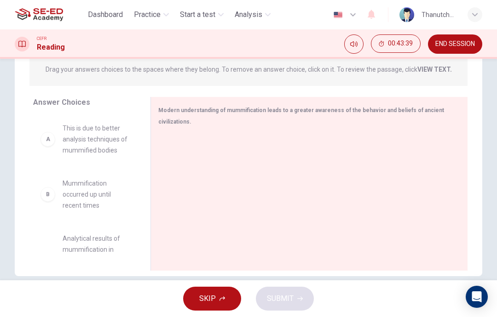
scroll to position [122, 0]
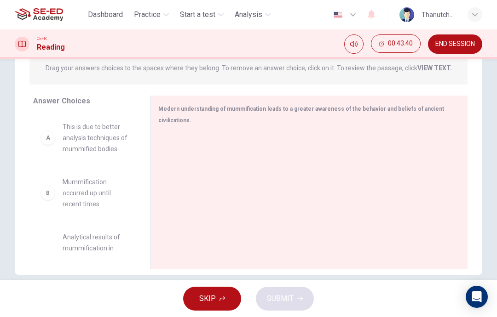
click at [47, 136] on div "A" at bounding box center [47, 138] width 15 height 15
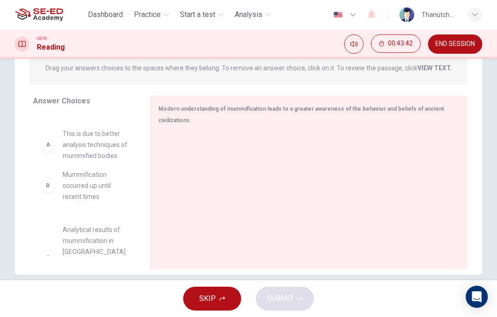
click at [46, 150] on div "B Mummification occurred up until recent times C Analytical results of mummific…" at bounding box center [84, 185] width 103 height 142
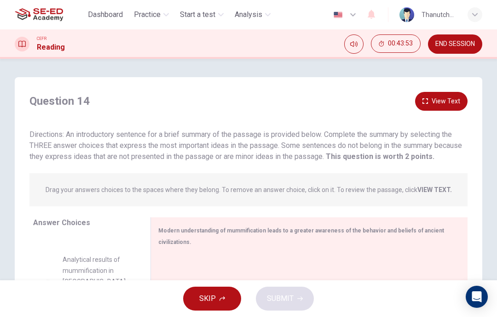
scroll to position [0, 0]
click at [210, 302] on span "SKIP" at bounding box center [207, 299] width 17 height 13
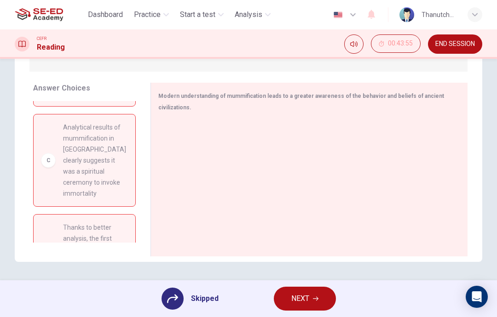
scroll to position [135, 0]
click at [185, 296] on div "Skipped" at bounding box center [189, 299] width 57 height 22
click at [316, 298] on icon "button" at bounding box center [316, 299] width 6 height 6
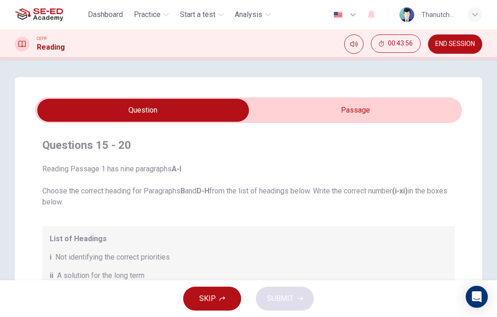
click at [430, 114] on input "checkbox" at bounding box center [143, 110] width 640 height 23
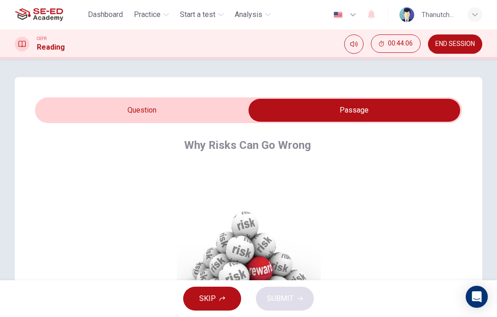
click at [64, 109] on input "checkbox" at bounding box center [354, 110] width 640 height 23
checkbox input "false"
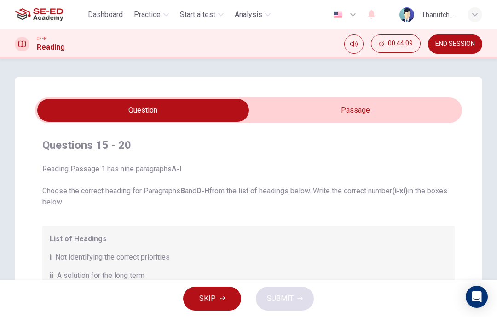
click at [449, 51] on button "END SESSION" at bounding box center [455, 44] width 54 height 19
